Goal: Navigation & Orientation: Find specific page/section

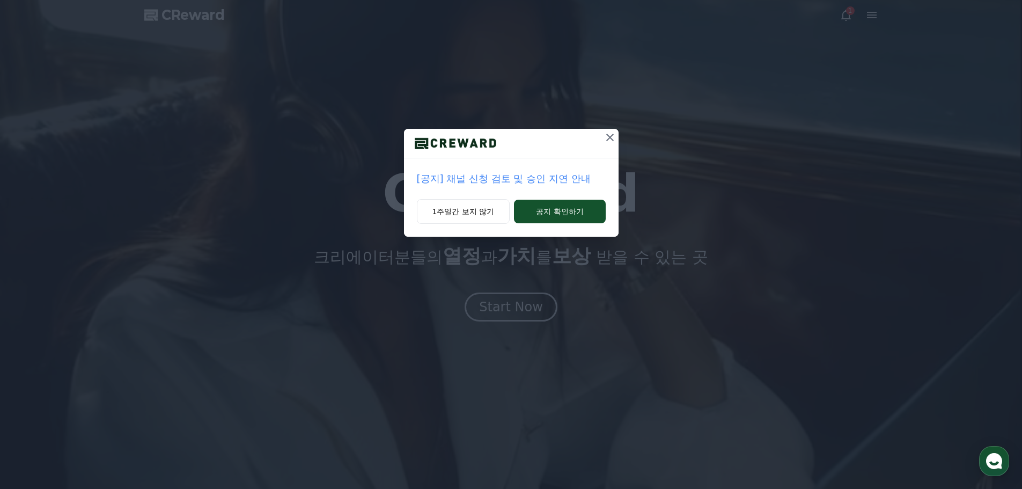
click at [495, 179] on p "[공지] 채널 신청 검토 및 승인 지연 안내" at bounding box center [511, 178] width 189 height 15
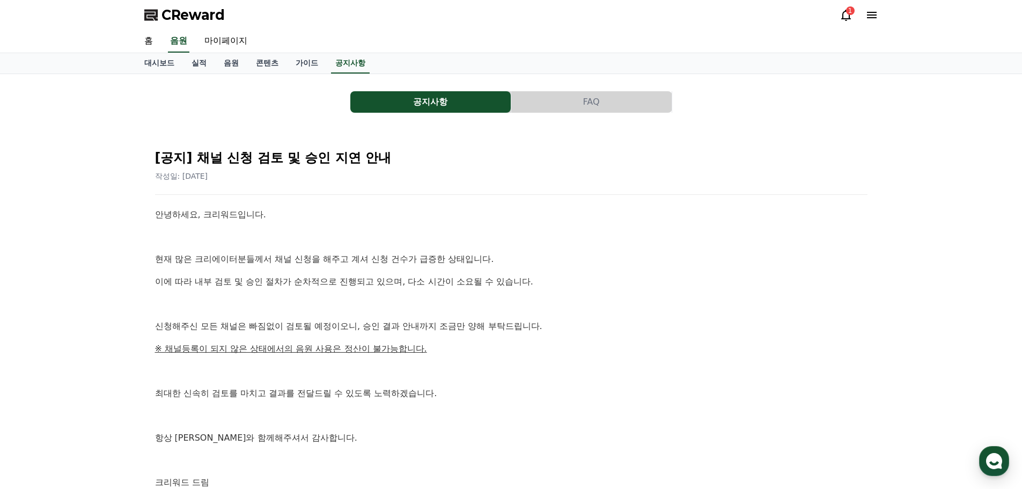
click at [875, 17] on icon at bounding box center [872, 15] width 10 height 6
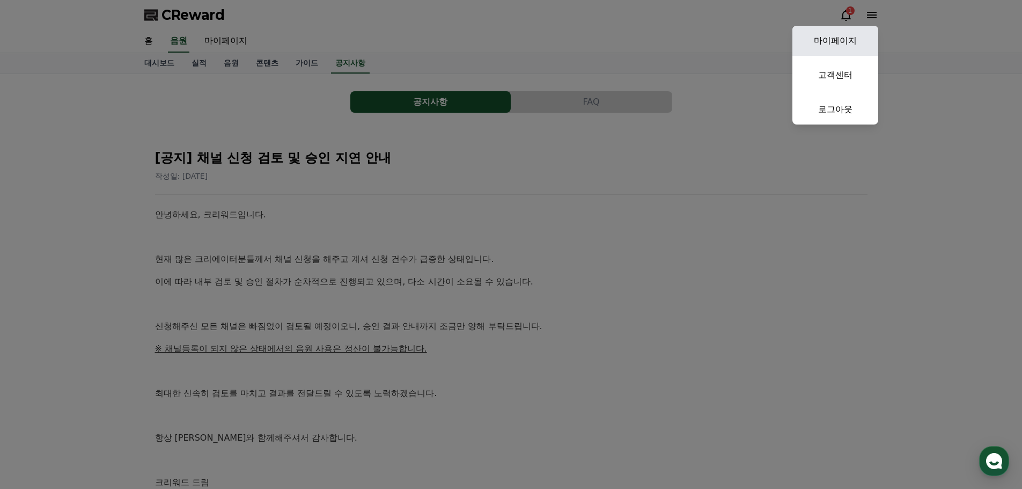
click at [843, 33] on link "마이페이지" at bounding box center [836, 41] width 86 height 30
select select "**********"
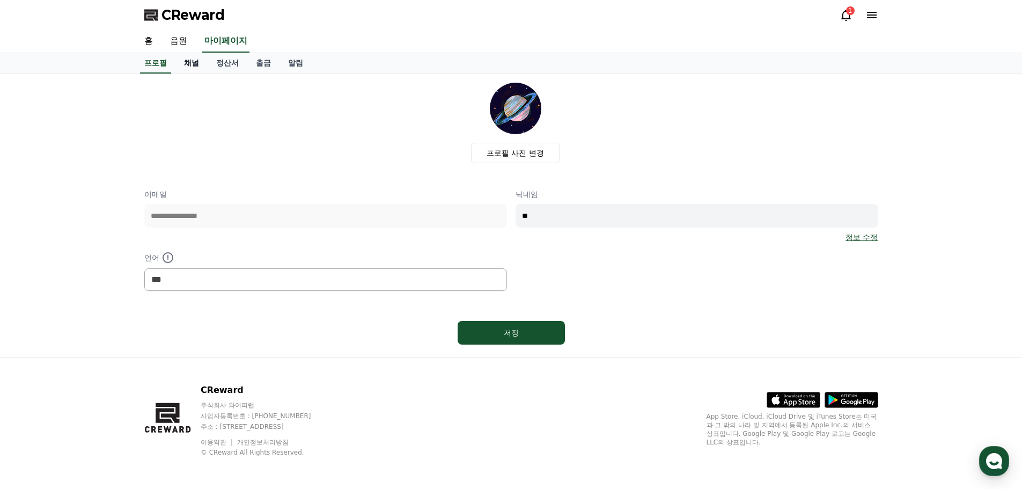
click at [196, 64] on link "채널" at bounding box center [191, 63] width 32 height 20
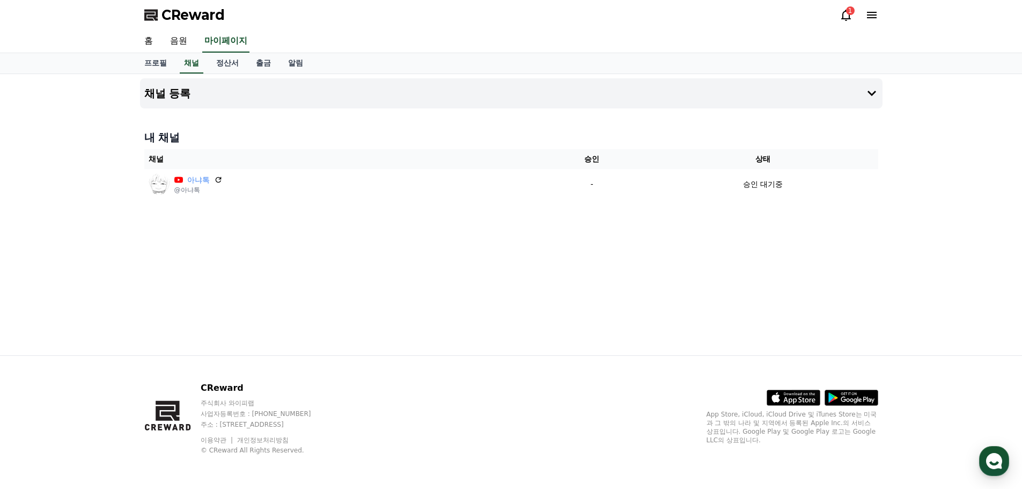
click at [367, 282] on div "채널 등록 내 채널 채널 승인 상태 아냐톡 @아냐톡 - 승인 대기중" at bounding box center [511, 214] width 751 height 281
